Goal: Task Accomplishment & Management: Manage account settings

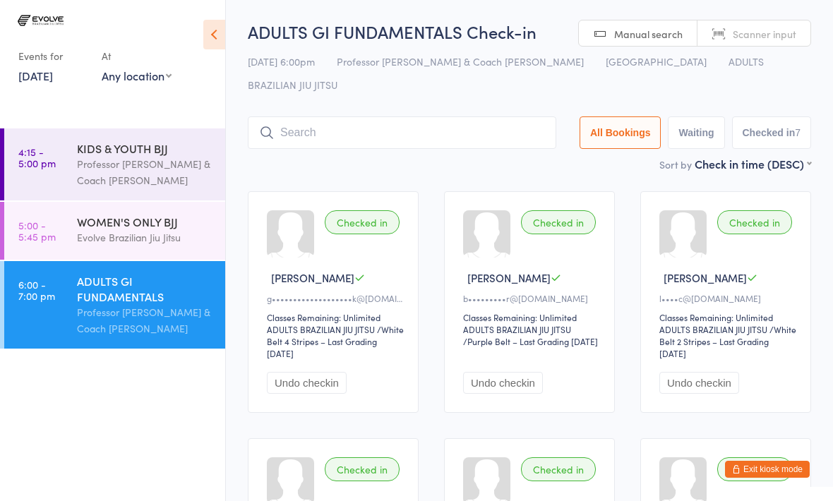
click at [779, 465] on button "Exit kiosk mode" at bounding box center [767, 469] width 85 height 17
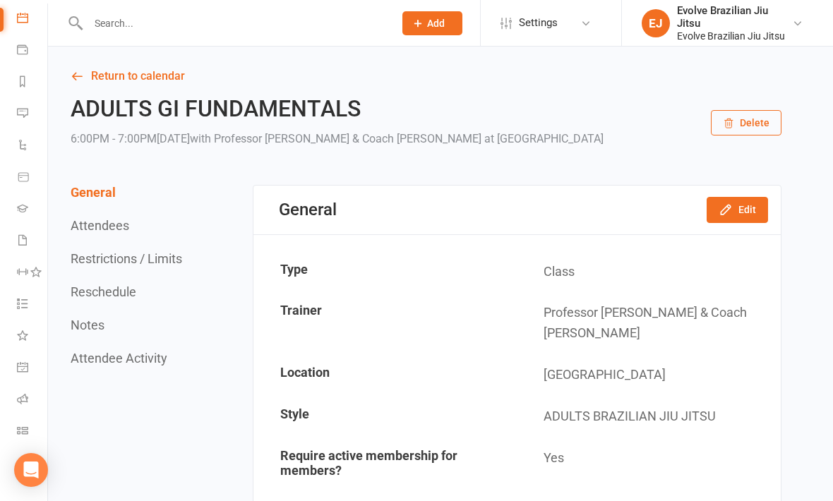
scroll to position [132, 0]
click at [18, 402] on icon at bounding box center [22, 398] width 11 height 11
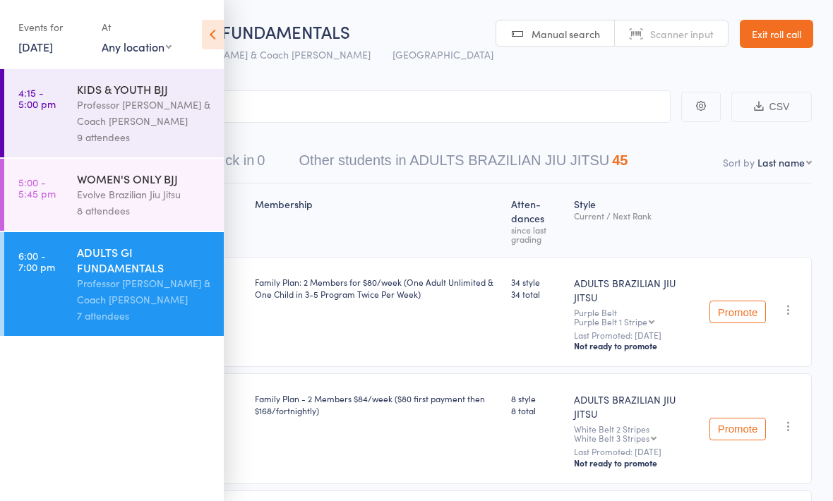
click at [223, 35] on icon at bounding box center [213, 35] width 22 height 30
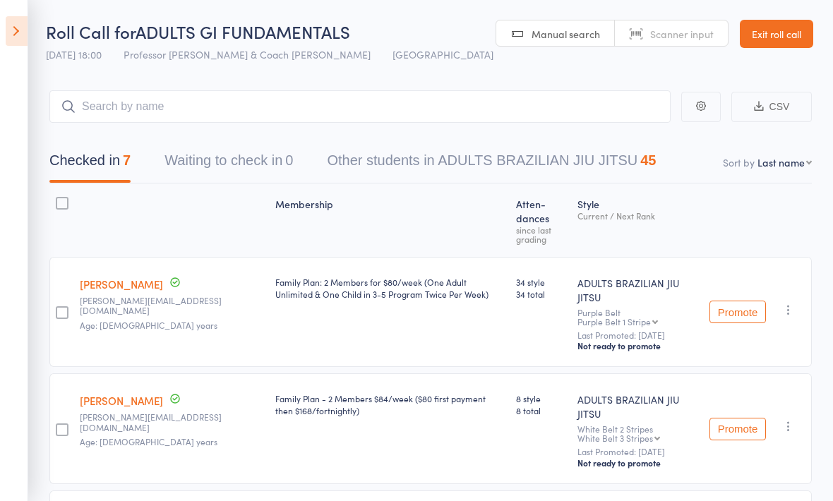
click at [7, 44] on icon at bounding box center [17, 31] width 22 height 30
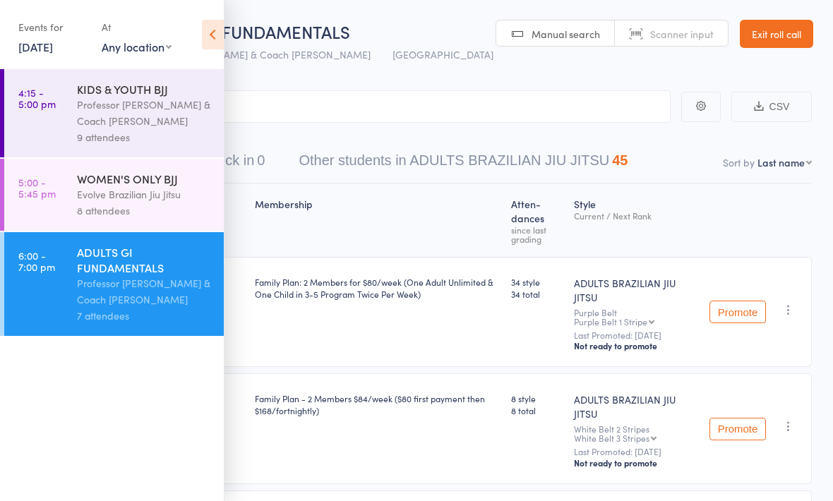
click at [162, 191] on div "Evolve Brazilian Jiu Jitsu" at bounding box center [144, 194] width 135 height 16
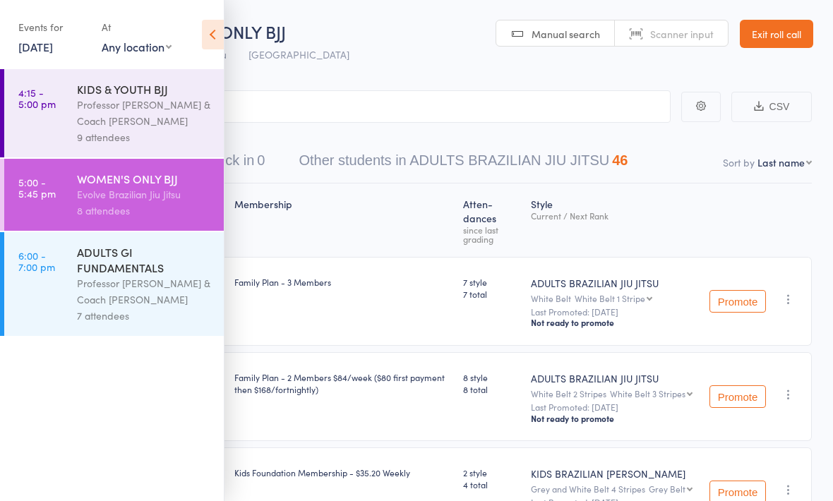
click at [223, 35] on icon at bounding box center [213, 35] width 22 height 30
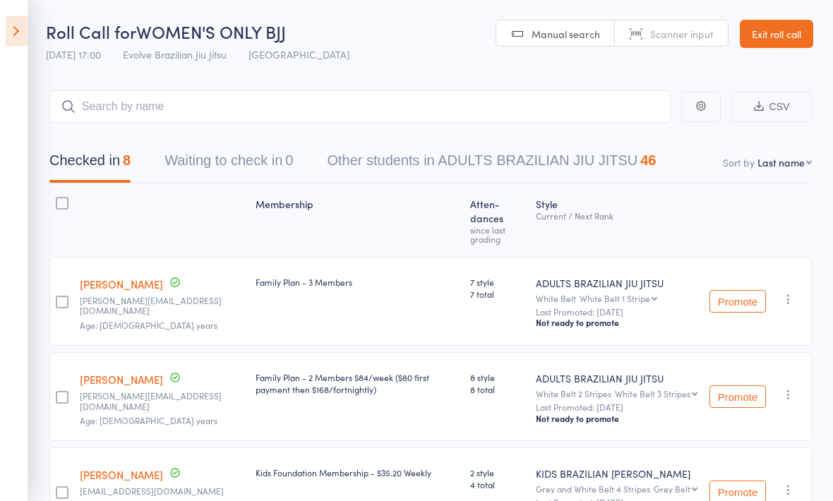
click at [9, 34] on icon at bounding box center [17, 31] width 22 height 30
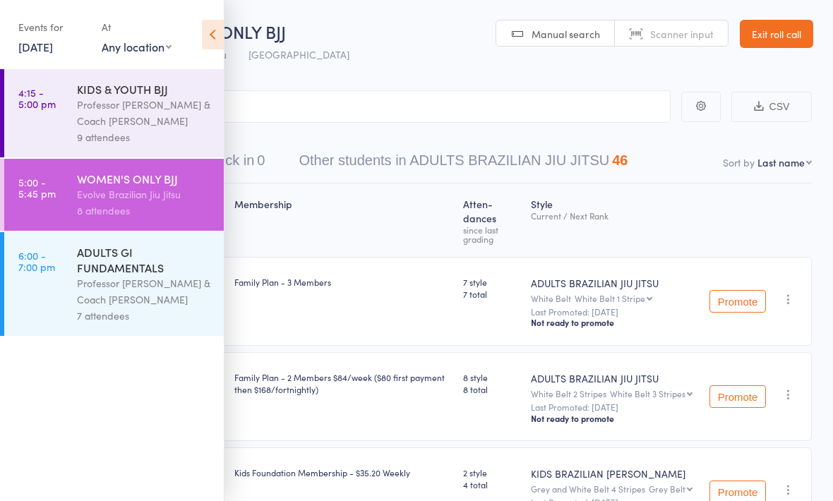
click at [155, 109] on div "Professor Egor & Coach Tarah Rocha" at bounding box center [144, 113] width 135 height 32
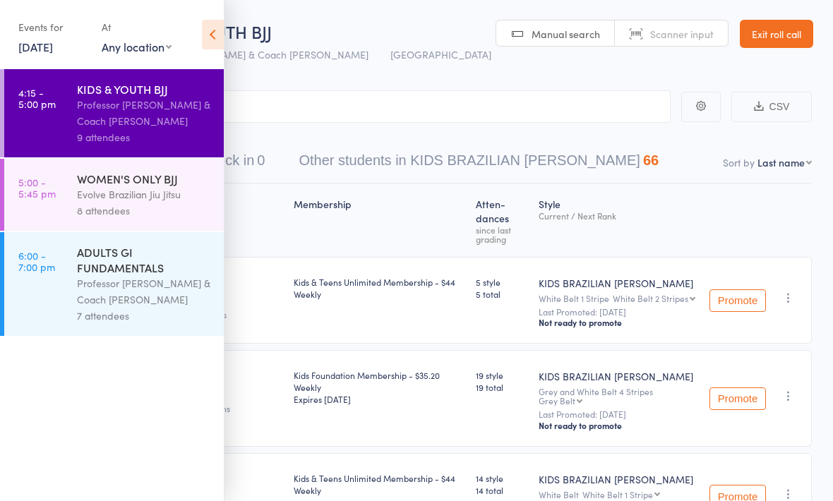
click at [215, 37] on icon at bounding box center [213, 35] width 22 height 30
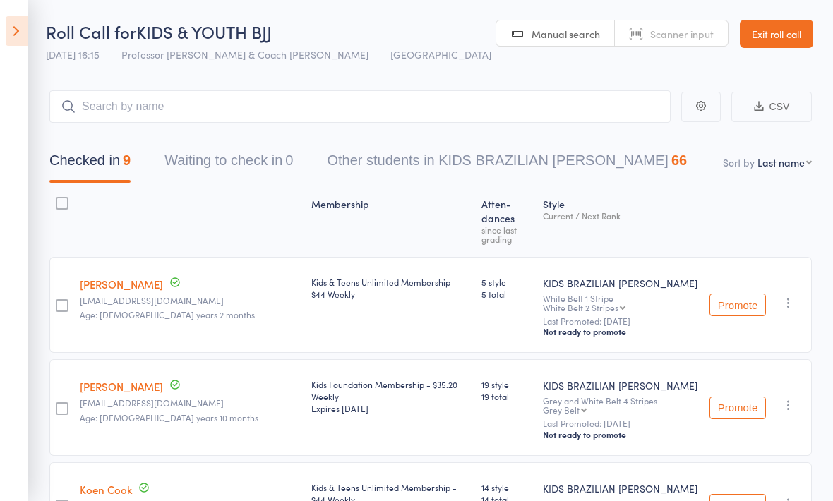
click at [19, 28] on icon at bounding box center [17, 31] width 22 height 30
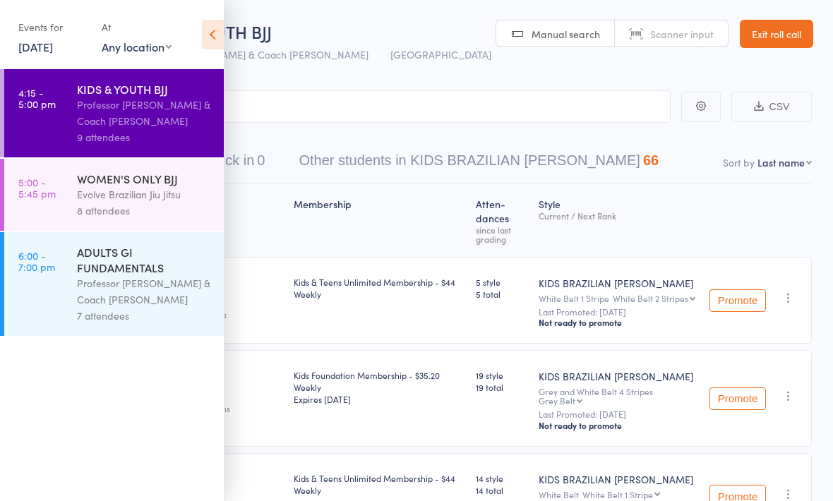
click at [203, 44] on icon at bounding box center [213, 35] width 22 height 30
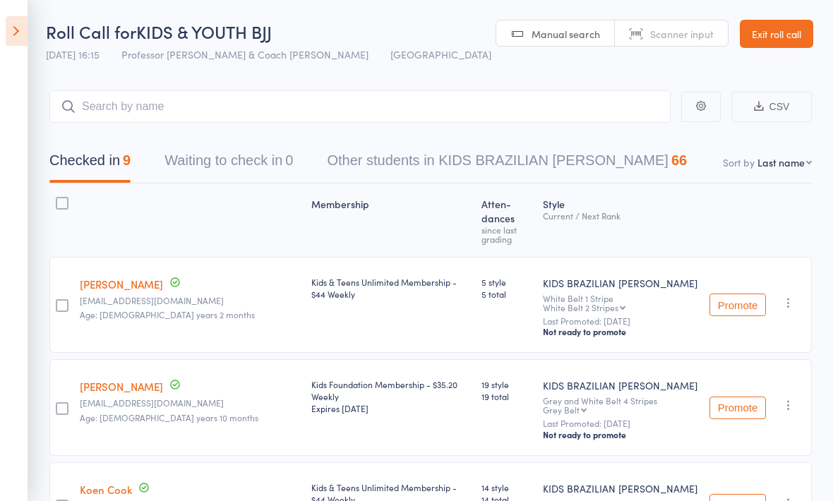
click at [783, 30] on link "Exit roll call" at bounding box center [776, 34] width 73 height 28
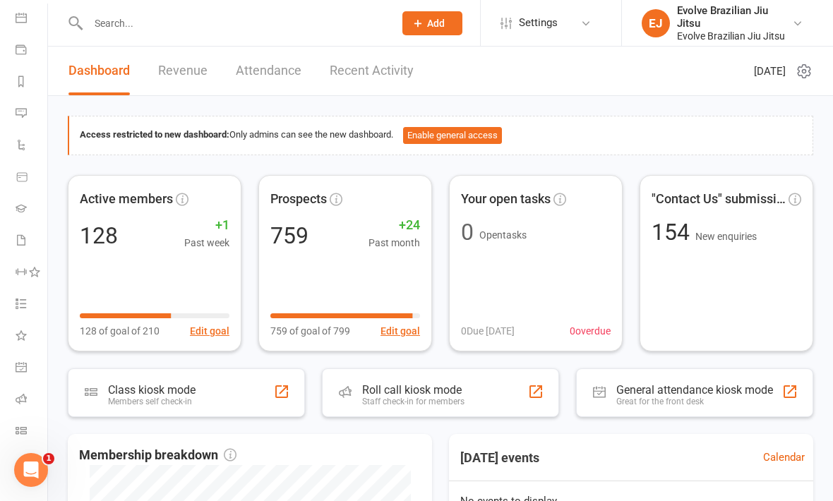
scroll to position [132, 1]
click at [28, 401] on link "Roll call" at bounding box center [32, 401] width 32 height 32
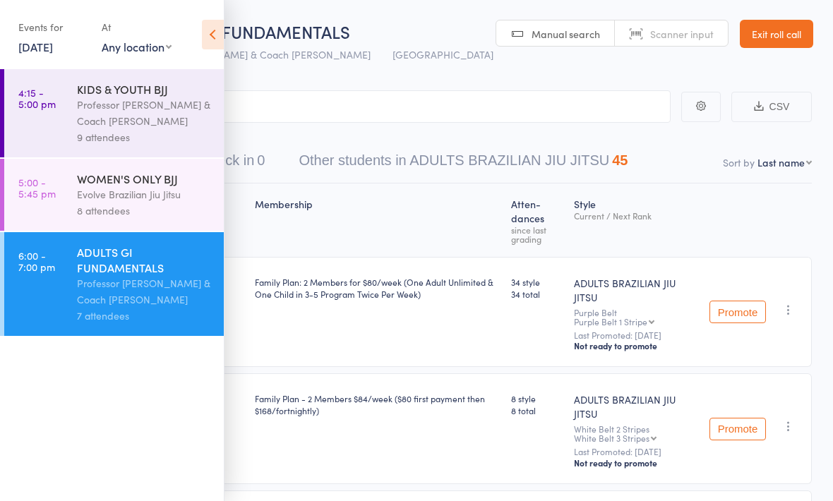
click at [210, 26] on icon at bounding box center [213, 35] width 22 height 30
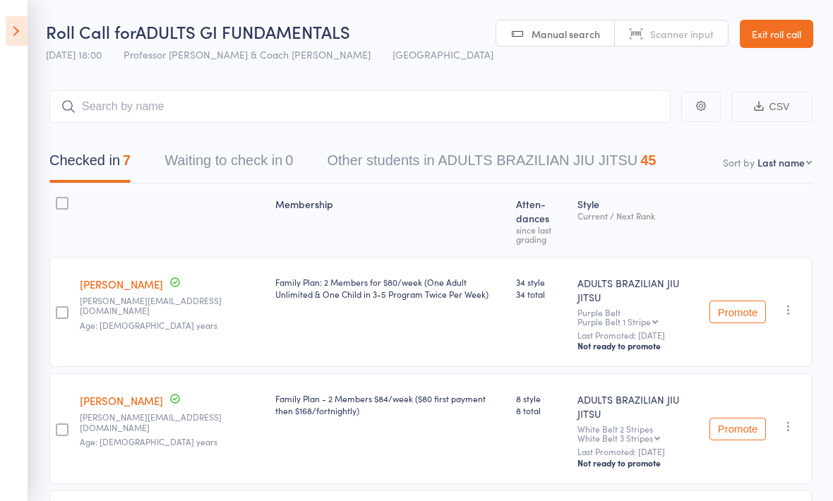
click at [8, 30] on icon at bounding box center [17, 31] width 22 height 30
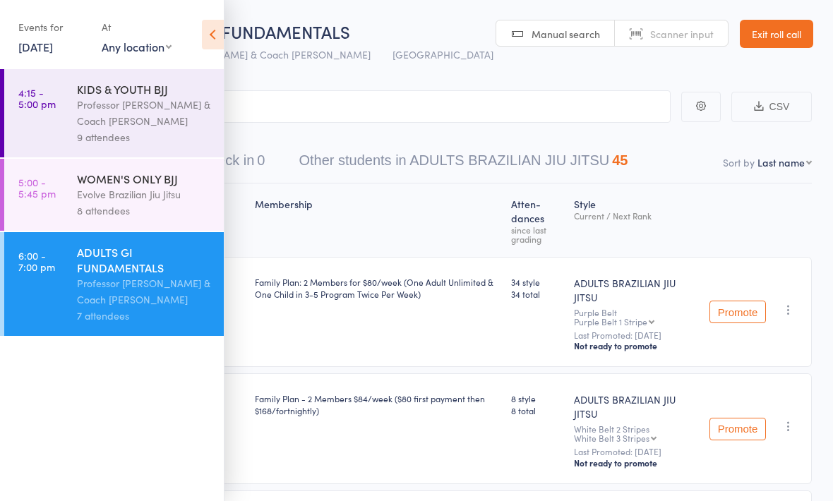
click at [177, 164] on div "WOMEN'S ONLY BJJ Evolve Brazilian Jiu Jitsu 8 attendees" at bounding box center [150, 195] width 147 height 72
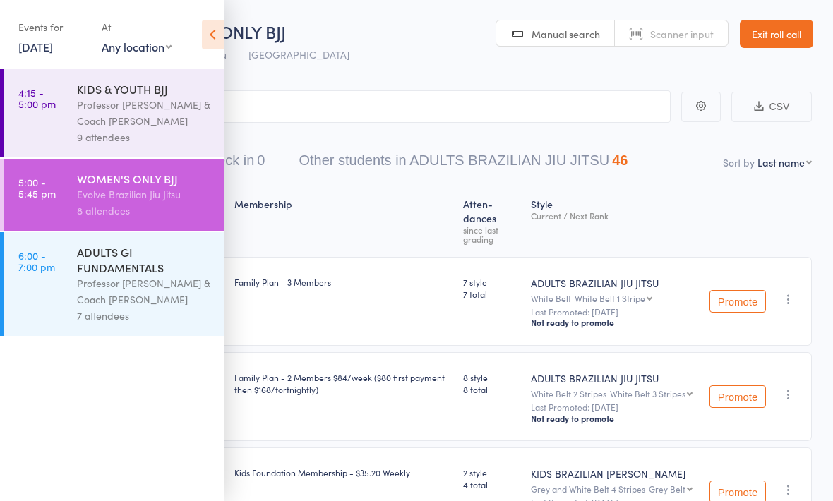
click at [209, 37] on icon at bounding box center [213, 35] width 22 height 30
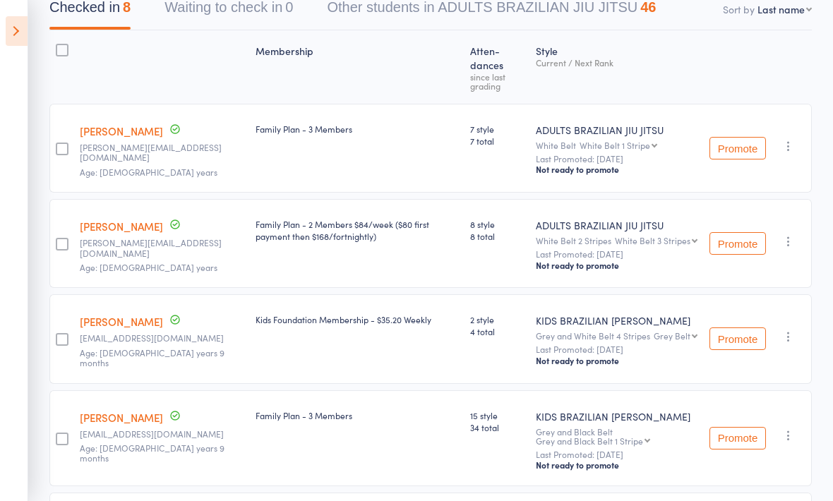
scroll to position [154, 0]
click at [138, 125] on link "[PERSON_NAME]" at bounding box center [121, 130] width 83 height 15
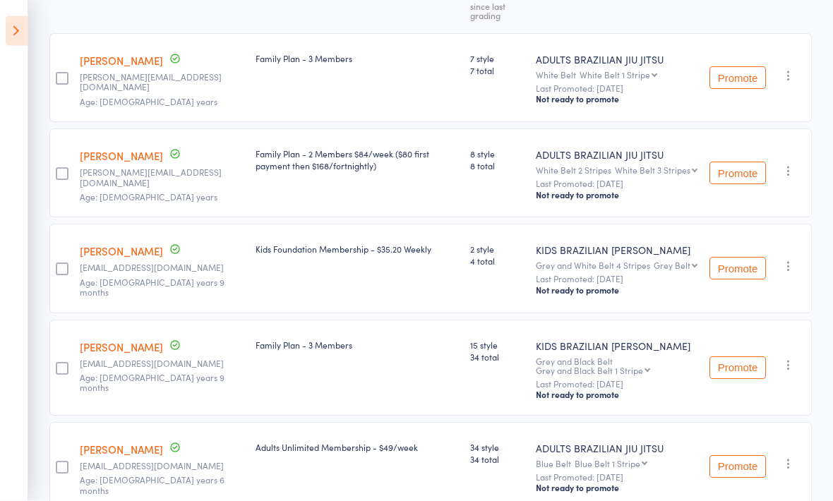
scroll to position [0, 0]
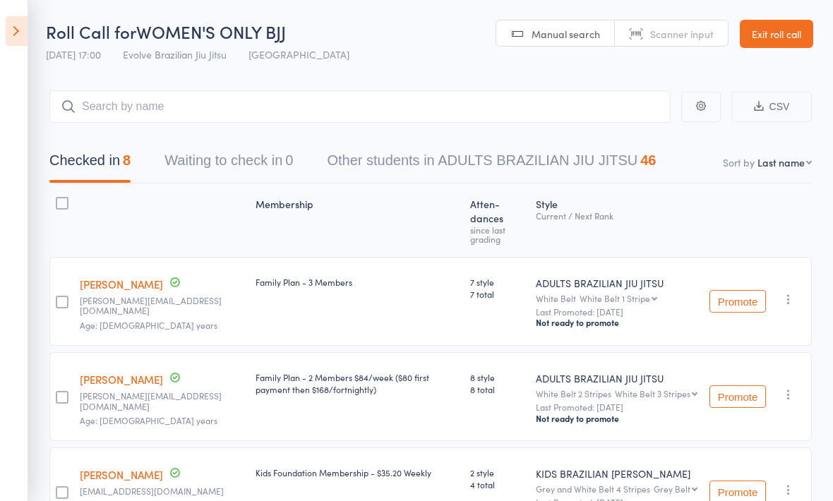
click at [777, 33] on link "Exit roll call" at bounding box center [776, 34] width 73 height 28
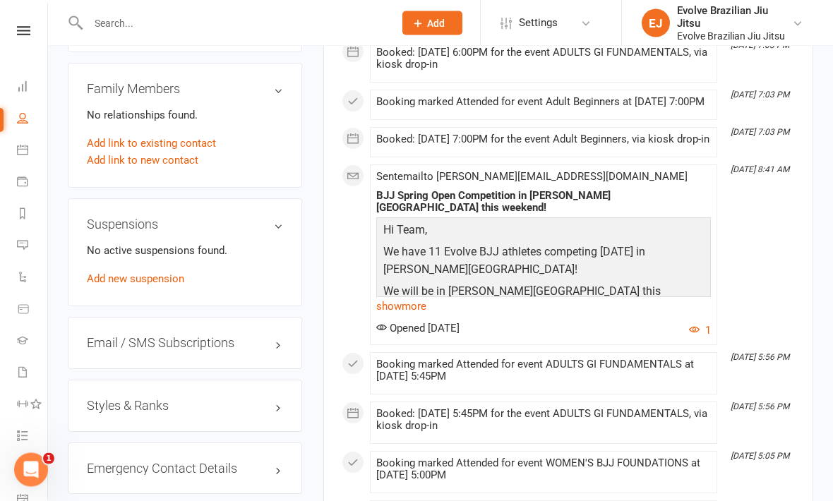
scroll to position [932, 0]
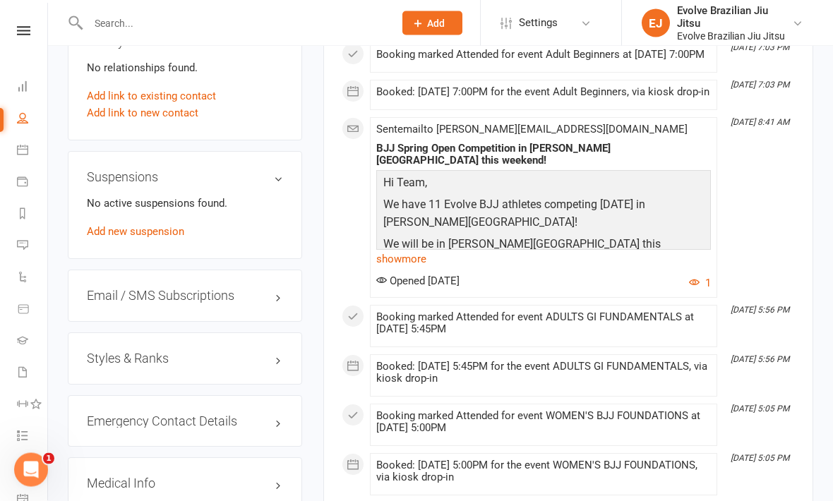
click at [263, 369] on div "Styles & Ranks" at bounding box center [185, 359] width 234 height 52
click at [253, 359] on h3 "Styles & Ranks" at bounding box center [185, 359] width 196 height 14
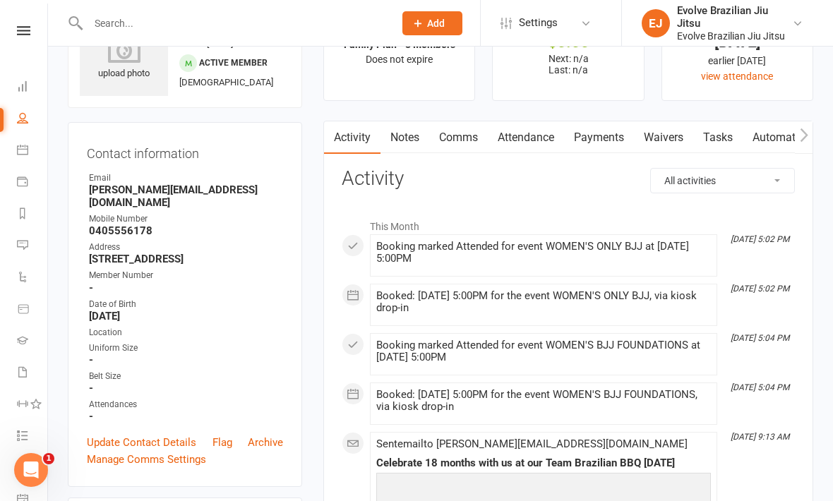
scroll to position [0, 0]
